Goal: Transaction & Acquisition: Purchase product/service

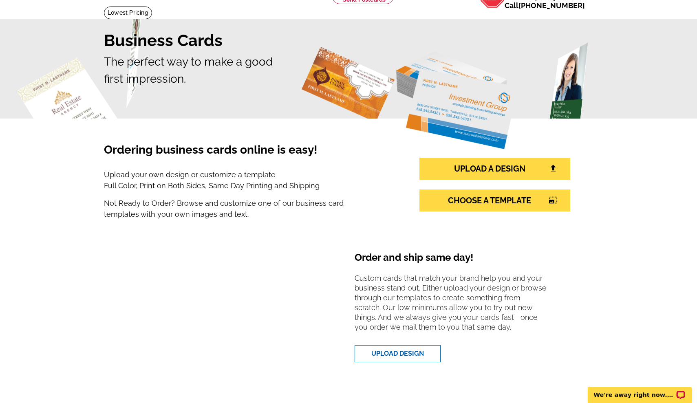
scroll to position [49, 0]
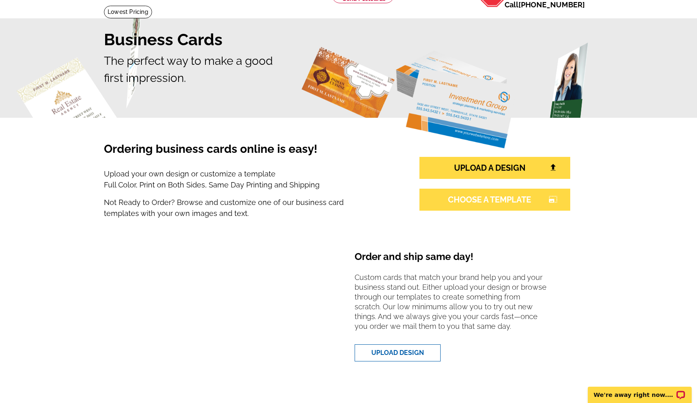
click at [471, 207] on link "CHOOSE A TEMPLATE photo_size_select_large" at bounding box center [495, 200] width 151 height 22
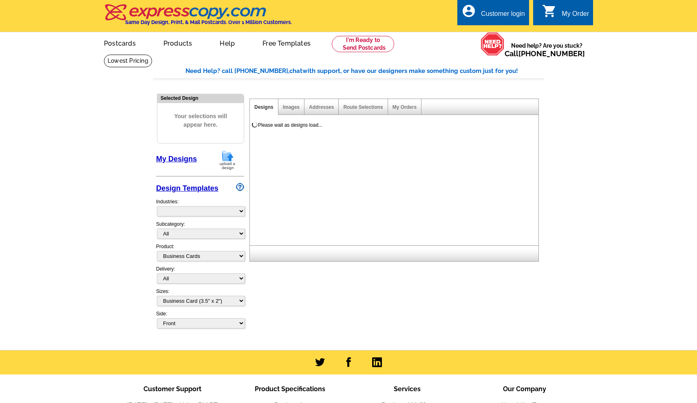
select select "3"
select select "5"
select select "973"
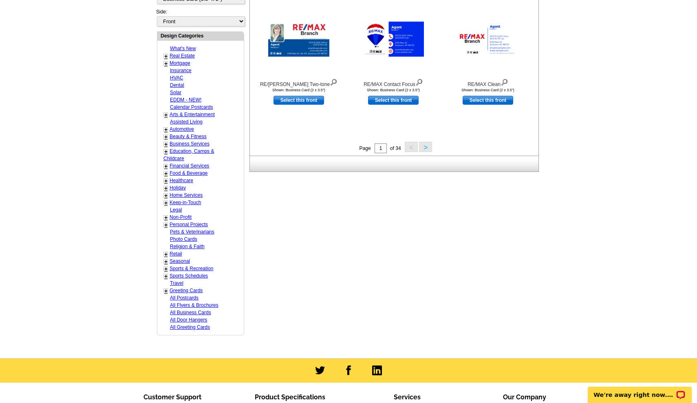
scroll to position [303, 0]
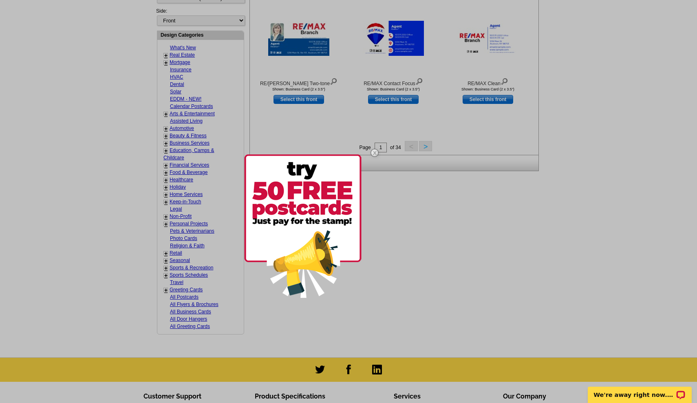
click at [304, 200] on img at bounding box center [302, 227] width 117 height 144
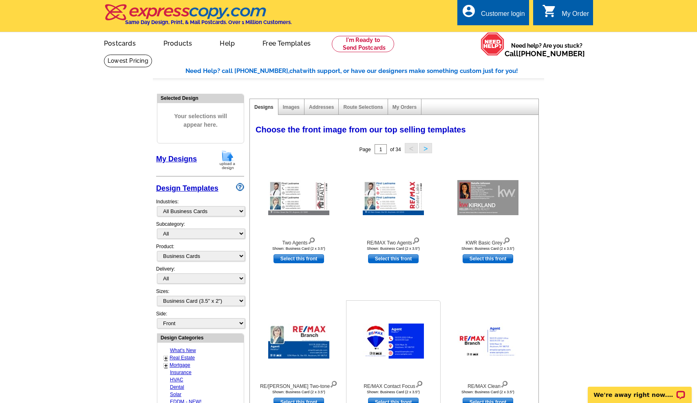
scroll to position [0, 0]
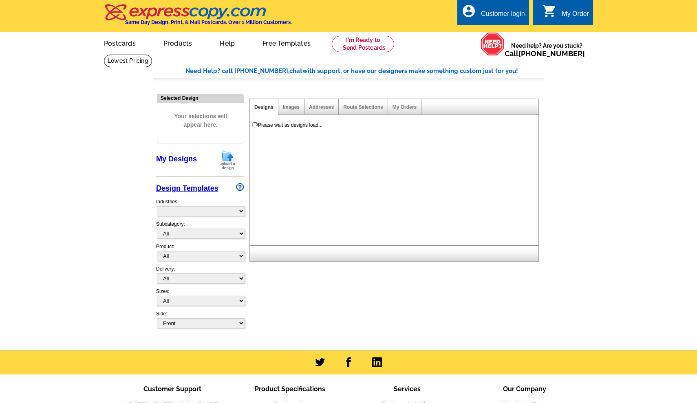
select select "973"
